Goal: Information Seeking & Learning: Learn about a topic

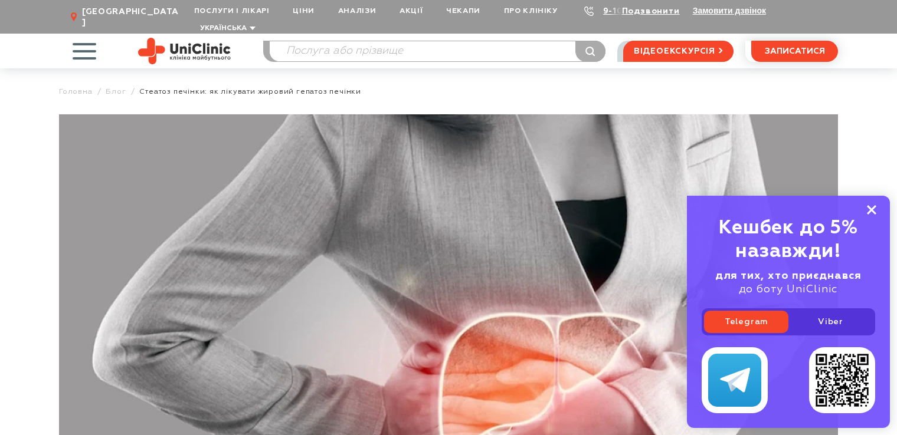
click at [868, 211] on icon at bounding box center [871, 210] width 9 height 10
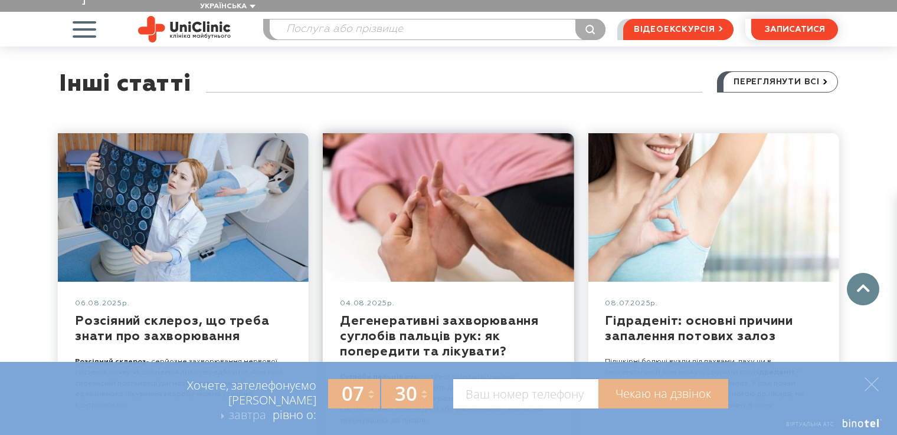
scroll to position [4563, 0]
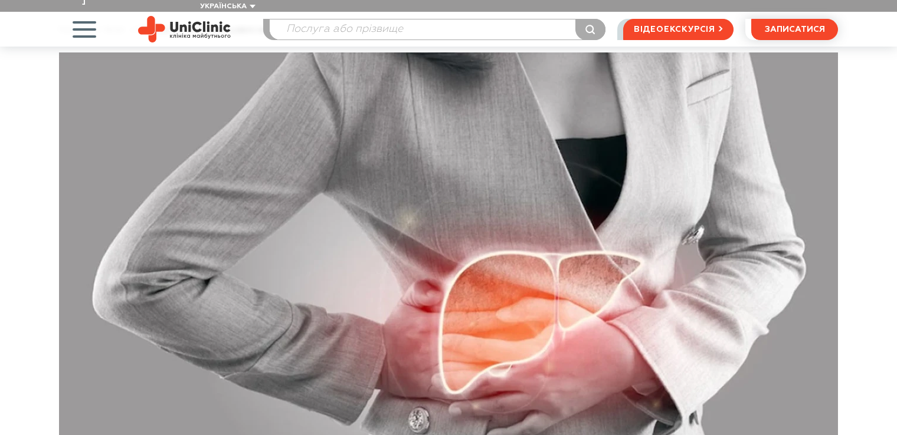
scroll to position [78, 0]
